Goal: Transaction & Acquisition: Purchase product/service

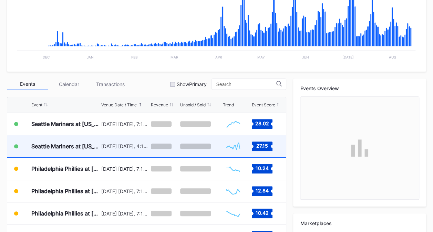
scroll to position [1354, 0]
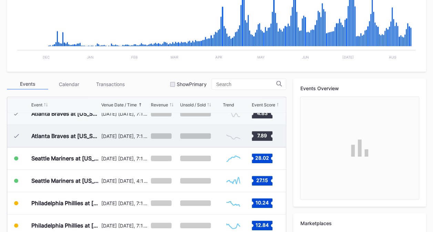
click at [133, 136] on div "[DATE] [DATE], 7:10PM" at bounding box center [125, 136] width 48 height 6
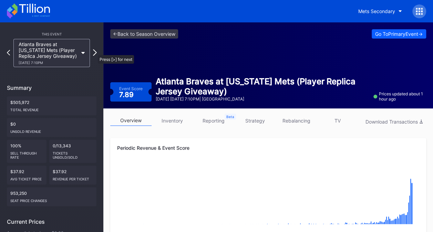
click at [96, 50] on icon at bounding box center [95, 52] width 4 height 7
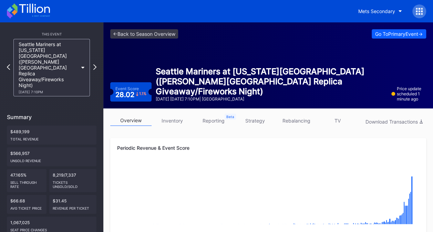
click at [346, 120] on link "TV" at bounding box center [337, 120] width 41 height 11
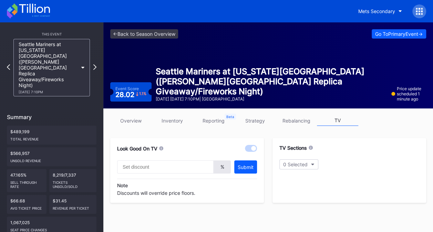
type input "20"
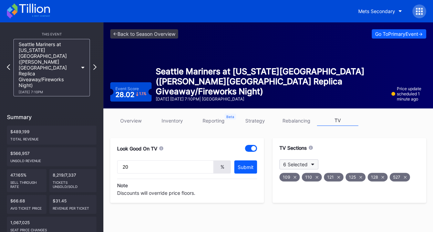
click at [311, 163] on button "6 Selected" at bounding box center [298, 165] width 39 height 10
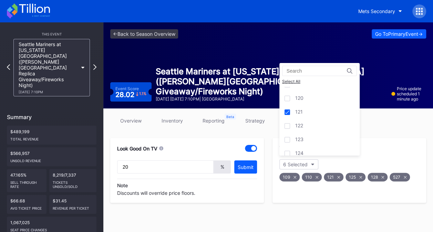
scroll to position [379, 0]
drag, startPoint x: 316, startPoint y: 135, endPoint x: 349, endPoint y: 141, distance: 33.7
click at [317, 135] on div "126" at bounding box center [319, 142] width 80 height 14
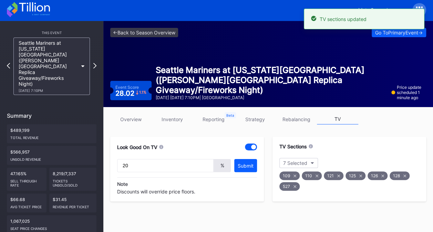
scroll to position [0, 0]
